Goal: Task Accomplishment & Management: Complete application form

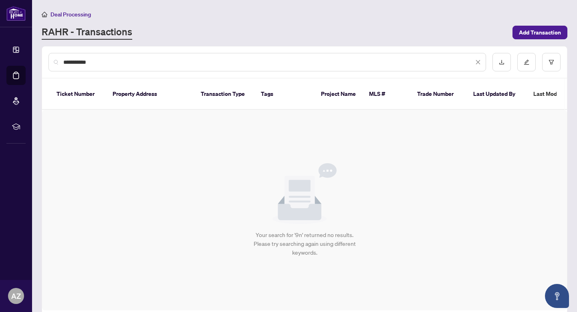
type input "**********"
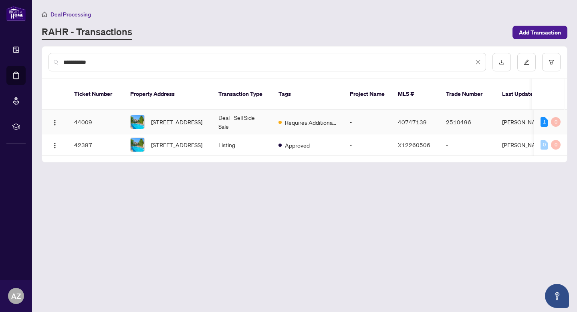
click at [206, 110] on td "[STREET_ADDRESS]" at bounding box center [168, 122] width 88 height 24
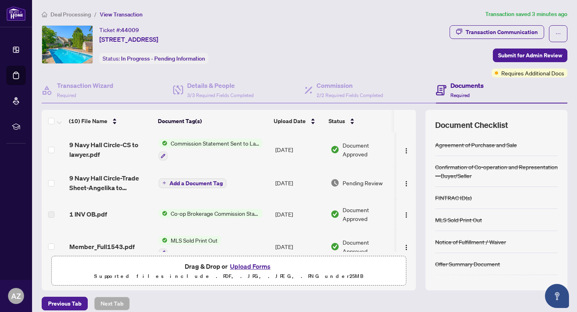
click at [70, 10] on li "Deal Processing" at bounding box center [66, 14] width 49 height 9
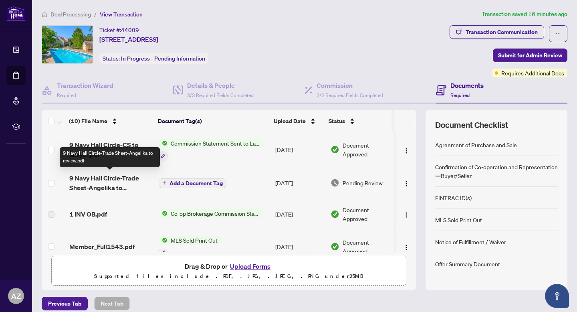
click at [118, 177] on span "9 Navy Hall Circle-Trade Sheet-Angelika to review.pdf" at bounding box center [110, 182] width 83 height 19
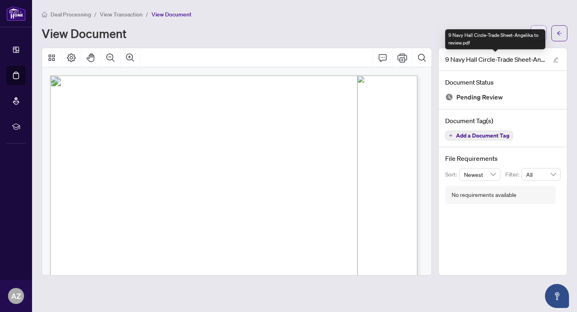
click at [538, 28] on span "button" at bounding box center [539, 33] width 6 height 13
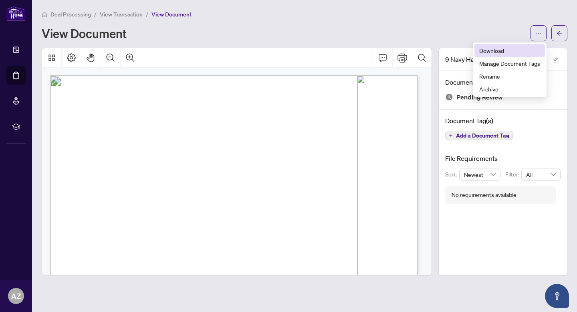
click at [510, 46] on span "Download" at bounding box center [509, 50] width 61 height 9
click at [56, 17] on span "Deal Processing" at bounding box center [70, 14] width 40 height 7
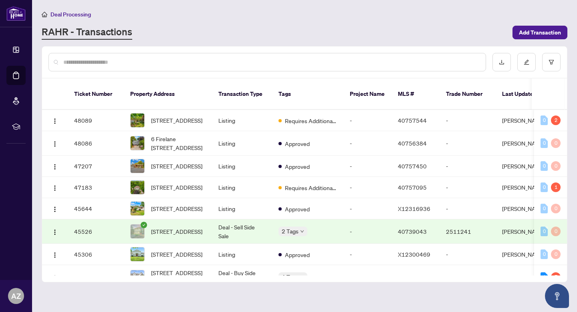
click at [196, 55] on div at bounding box center [267, 62] width 438 height 18
click at [188, 60] on input "text" at bounding box center [271, 62] width 416 height 9
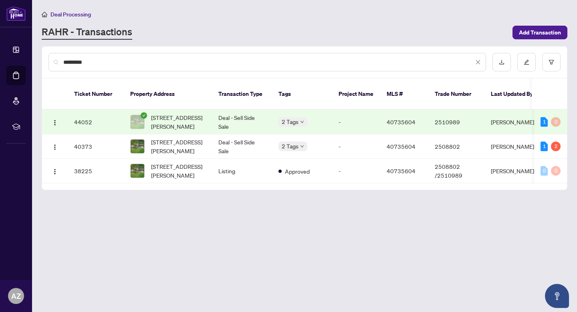
drag, startPoint x: 103, startPoint y: 65, endPoint x: 61, endPoint y: 63, distance: 42.5
click at [61, 63] on div "*********" at bounding box center [267, 62] width 438 height 18
type input "**********"
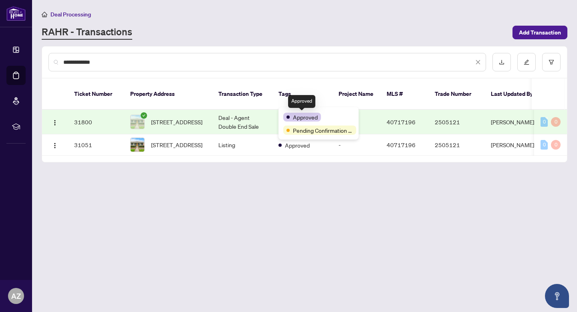
click at [242, 110] on td "Deal - Agent Double End Sale" at bounding box center [242, 122] width 60 height 24
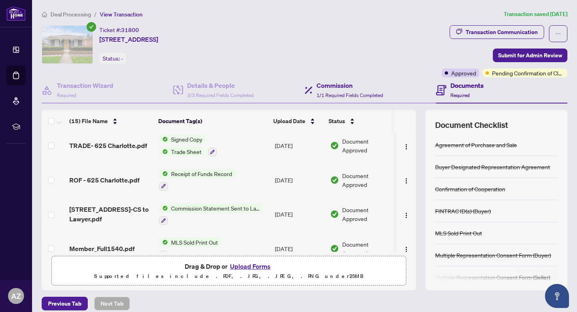
scroll to position [10, 0]
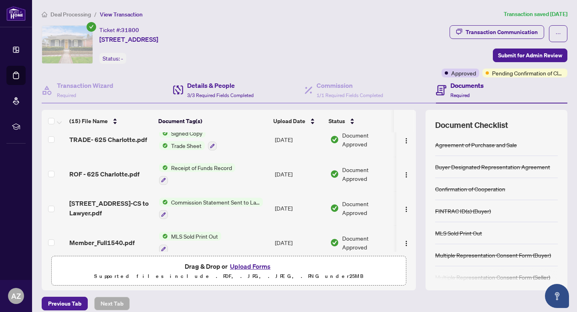
click at [258, 88] on div "Details & People 3/3 Required Fields Completed" at bounding box center [238, 90] width 131 height 26
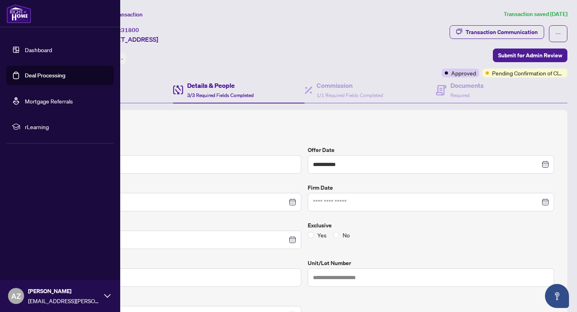
click at [26, 16] on img at bounding box center [18, 13] width 25 height 19
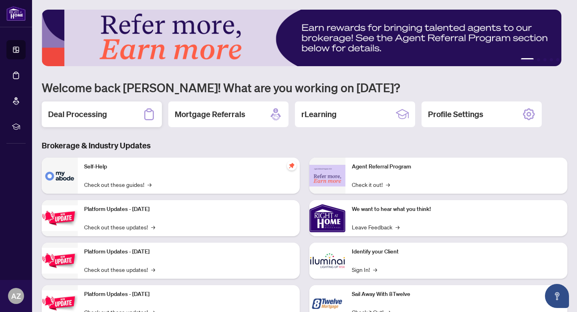
click at [153, 116] on icon at bounding box center [149, 114] width 13 height 13
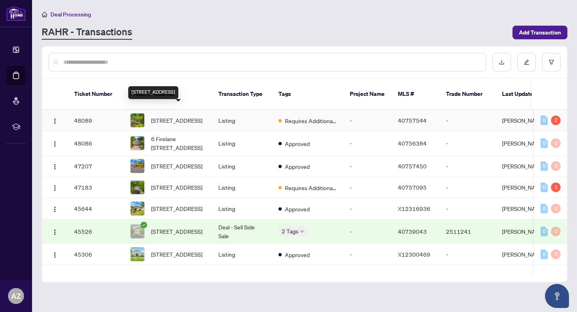
click at [174, 116] on span "[STREET_ADDRESS]" at bounding box center [176, 120] width 51 height 9
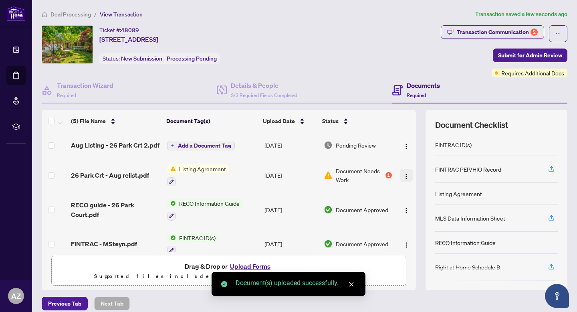
click at [400, 180] on button "button" at bounding box center [406, 175] width 13 height 13
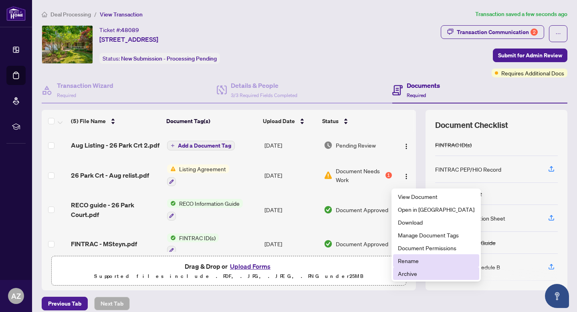
click at [414, 277] on span "Archive" at bounding box center [436, 273] width 77 height 9
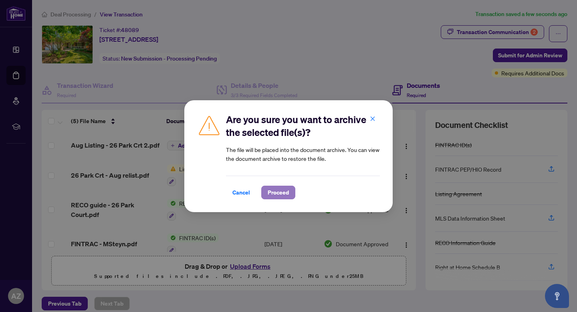
click at [278, 187] on span "Proceed" at bounding box center [278, 192] width 21 height 13
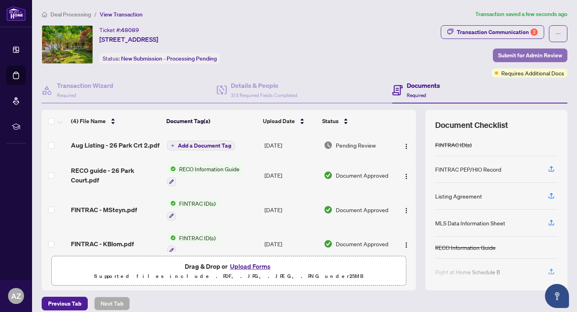
click at [537, 54] on span "Submit for Admin Review" at bounding box center [530, 55] width 64 height 13
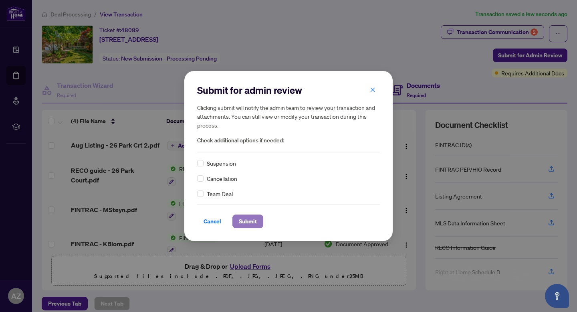
click at [258, 222] on button "Submit" at bounding box center [247, 221] width 31 height 14
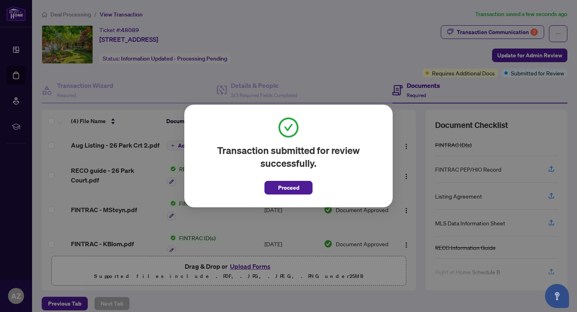
click at [491, 34] on div "Transaction submitted for review successfully. Proceed Cancel OK" at bounding box center [288, 156] width 577 height 312
click at [280, 194] on button "Proceed" at bounding box center [288, 188] width 48 height 14
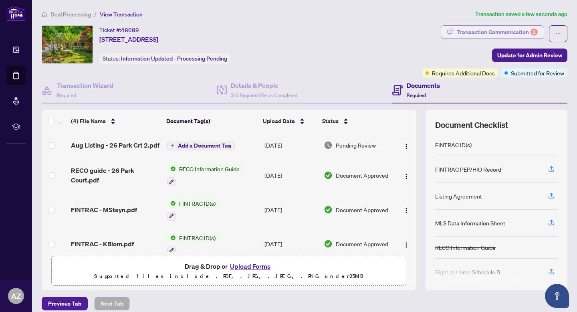
click at [517, 32] on div "Transaction Communication 2" at bounding box center [497, 32] width 81 height 13
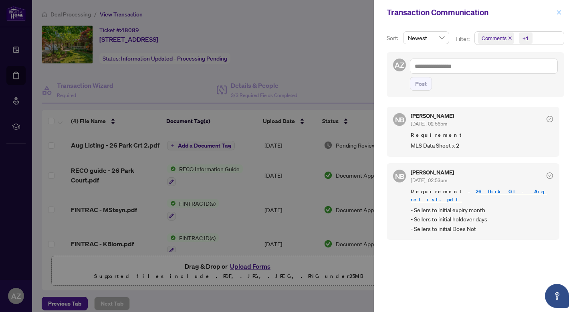
click at [556, 9] on span "button" at bounding box center [559, 12] width 6 height 13
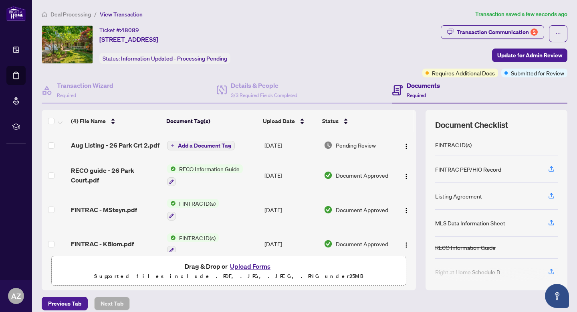
click at [81, 18] on div "Deal Processing / View Transaction Transaction saved a few seconds ago Ticket #…" at bounding box center [304, 174] width 532 height 329
click at [81, 16] on span "Deal Processing" at bounding box center [70, 14] width 40 height 7
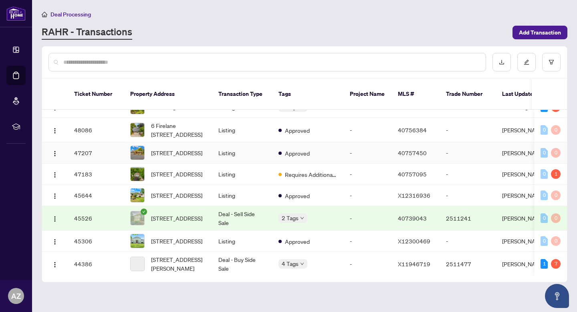
scroll to position [14, 0]
